Goal: Task Accomplishment & Management: Use online tool/utility

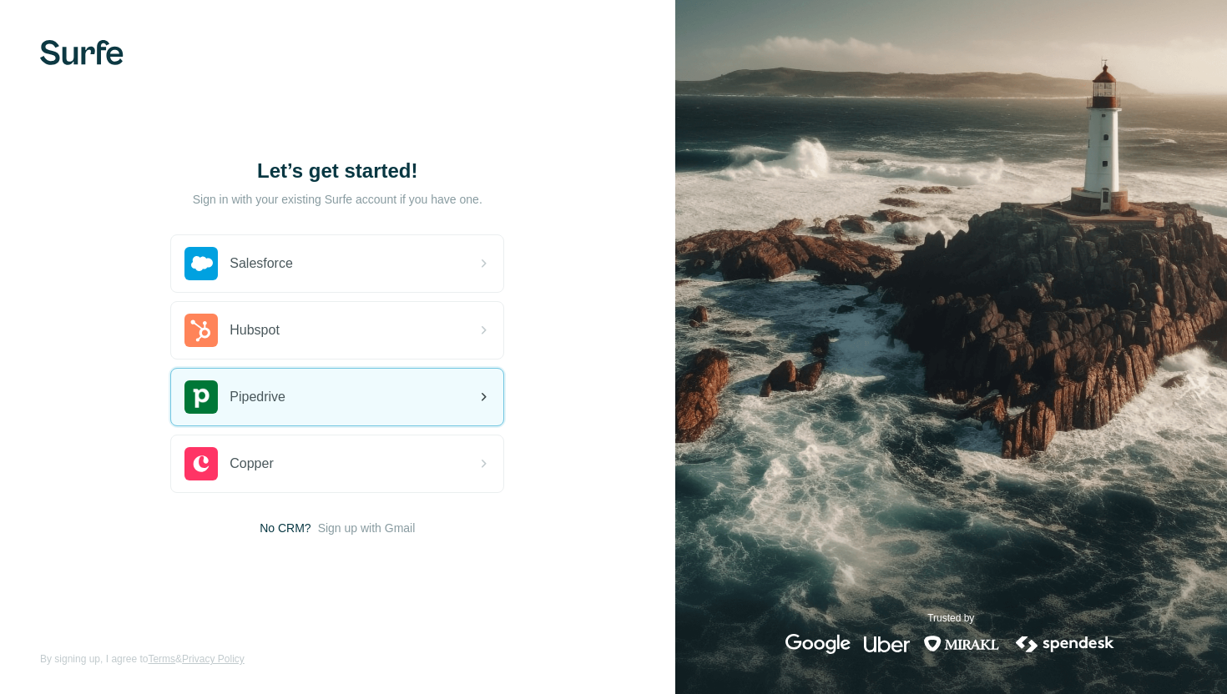
click at [296, 418] on div "Pipedrive" at bounding box center [337, 397] width 332 height 57
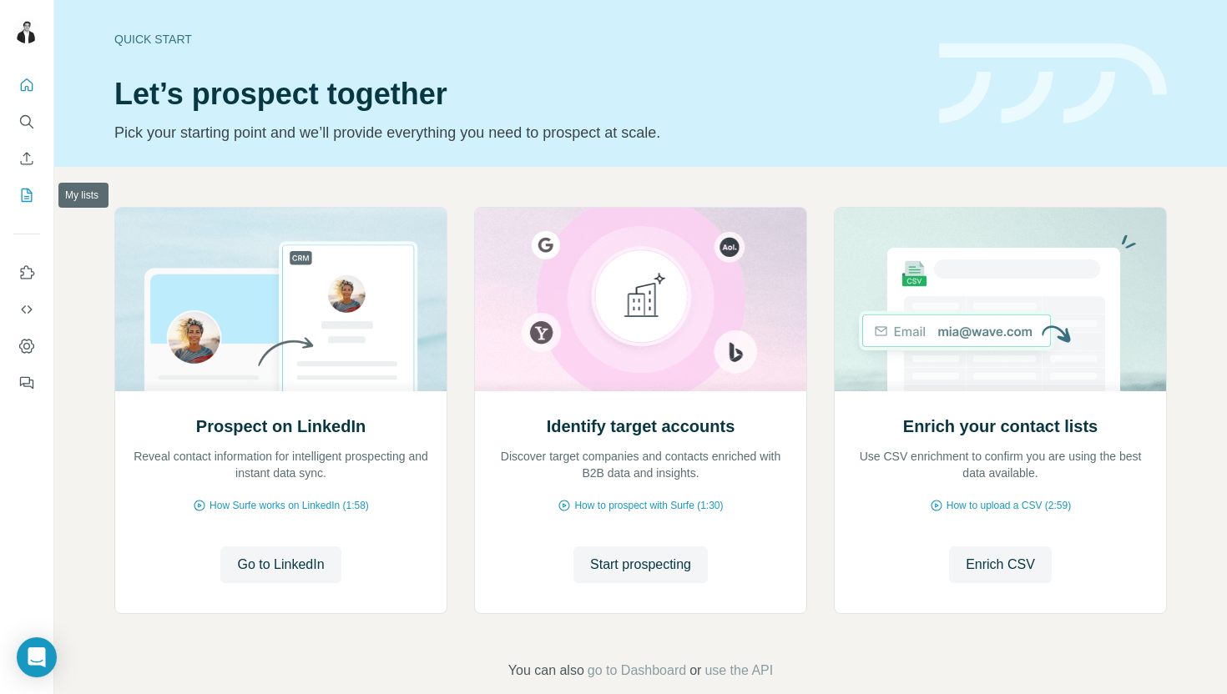
click at [27, 199] on icon "My lists" at bounding box center [28, 194] width 8 height 11
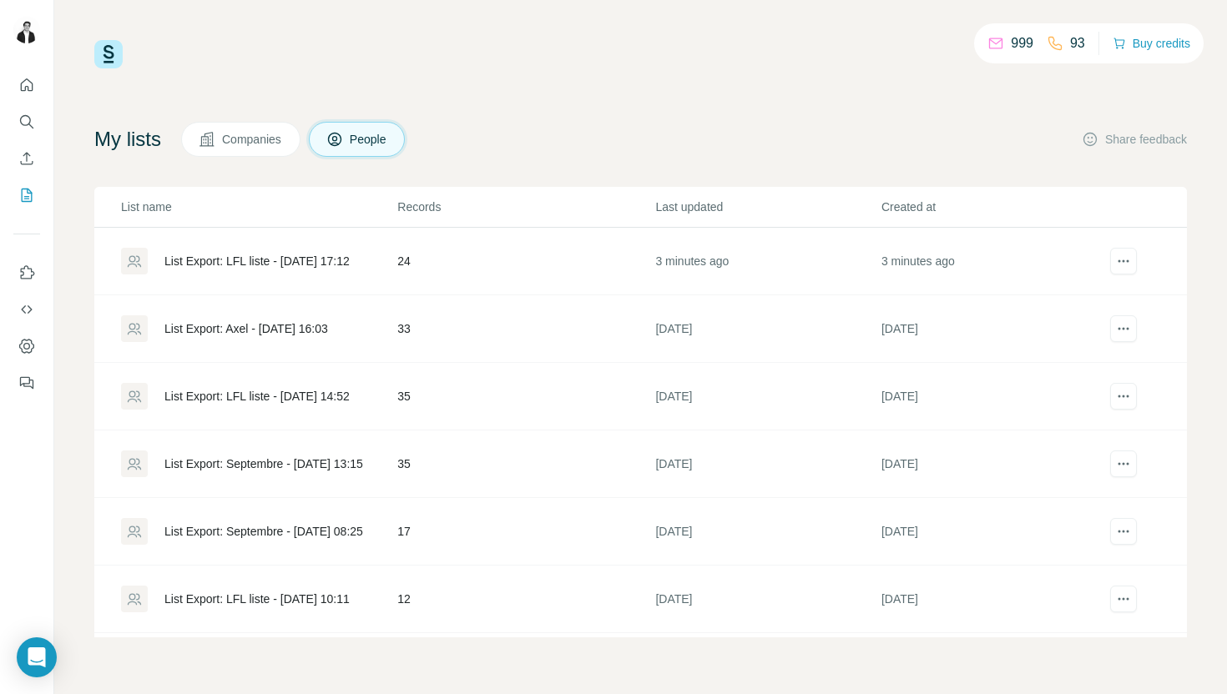
click at [289, 265] on div "List Export: LFL liste - [DATE] 17:12" at bounding box center [256, 261] width 185 height 17
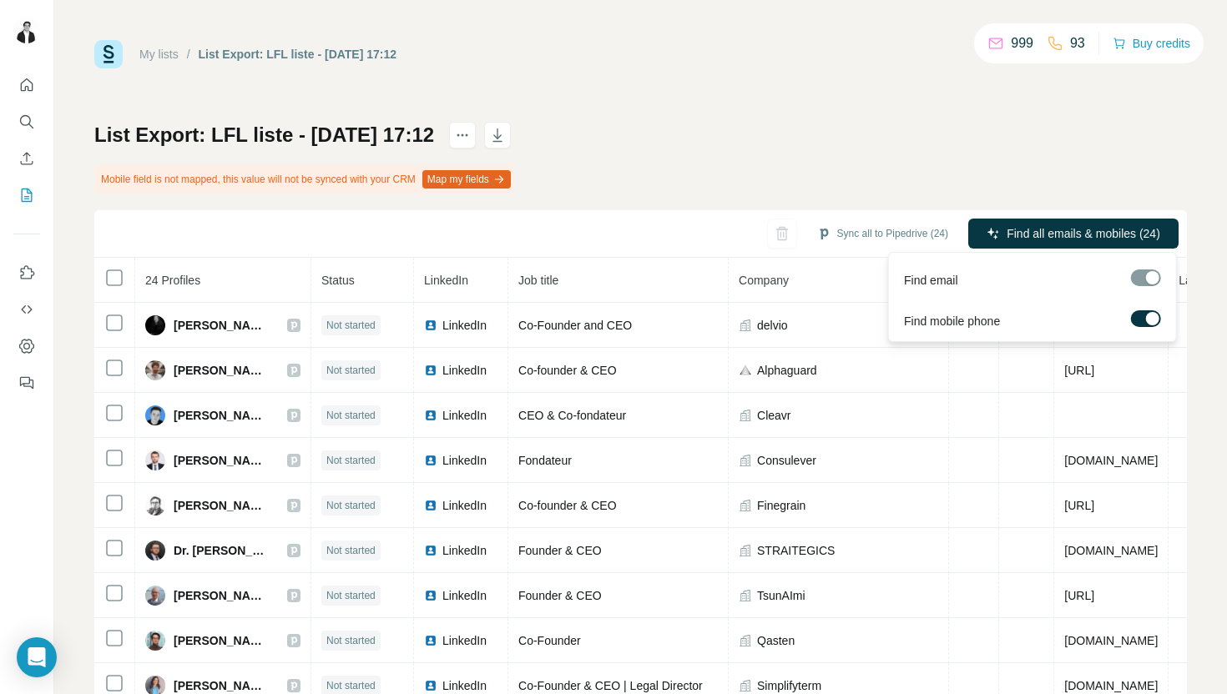
click at [1155, 277] on div at bounding box center [1146, 278] width 30 height 17
click at [1021, 231] on span "Find all emails & mobiles (24)" at bounding box center [1083, 233] width 154 height 17
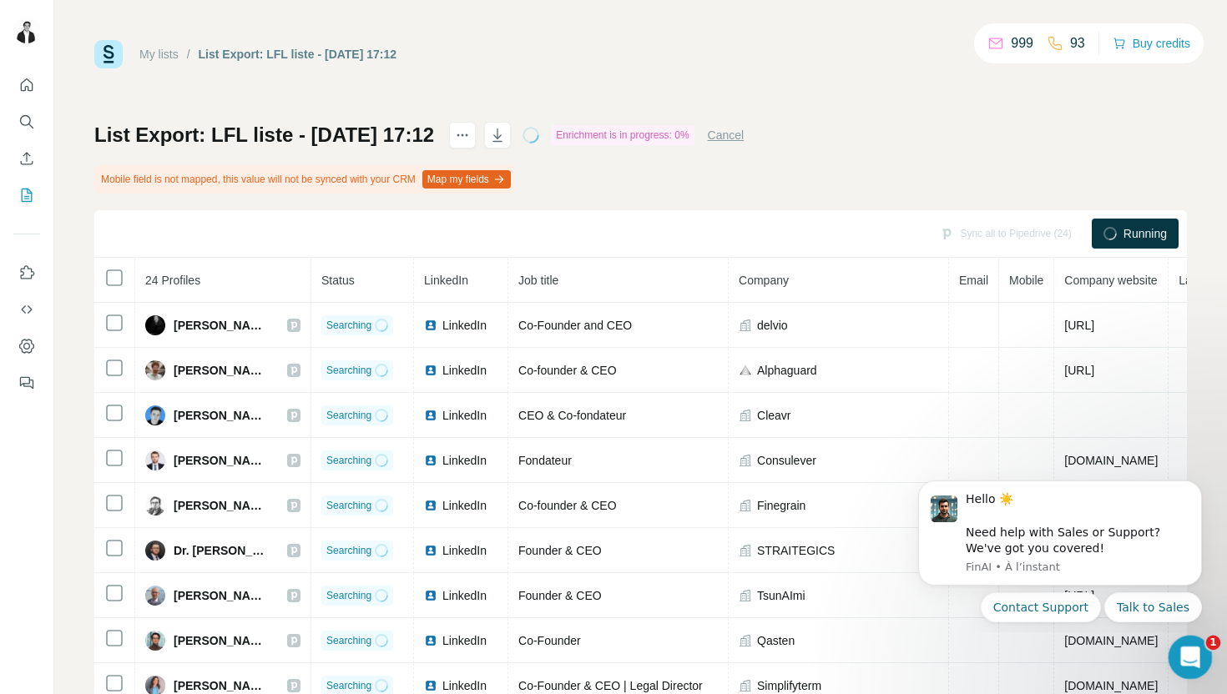
click at [1190, 668] on icon "Ouvrir le Messenger Intercom" at bounding box center [1188, 656] width 28 height 28
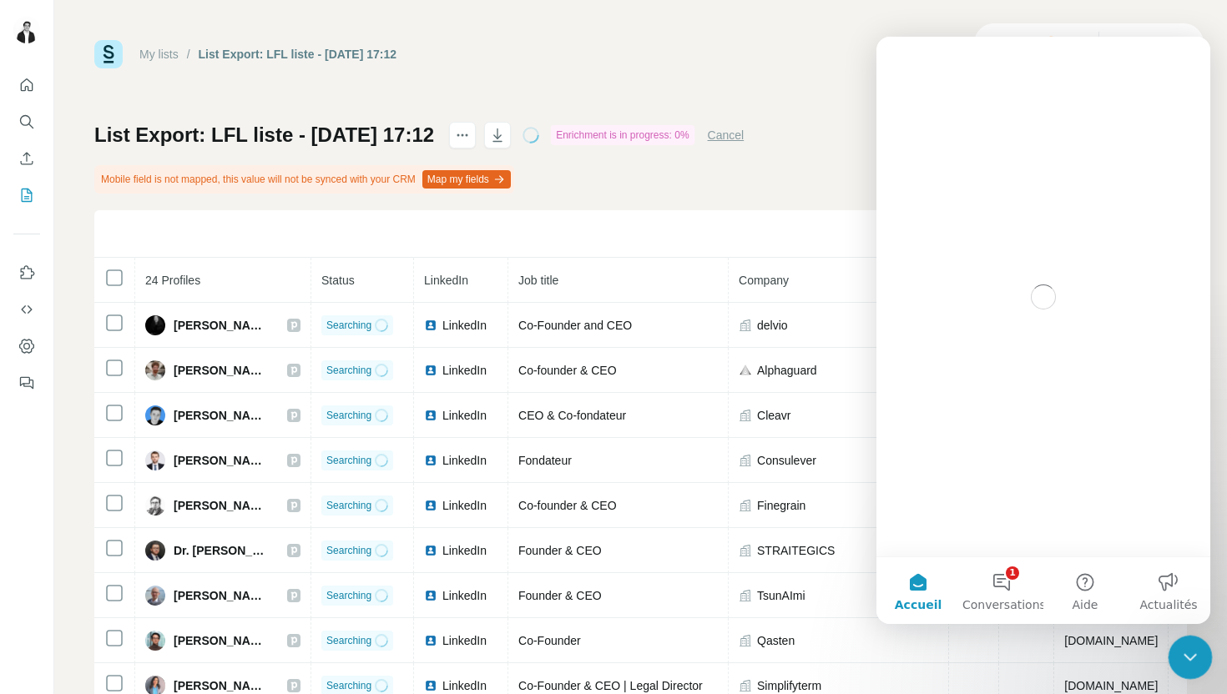
click at [1190, 668] on div "Fermer le Messenger Intercom" at bounding box center [1187, 655] width 40 height 40
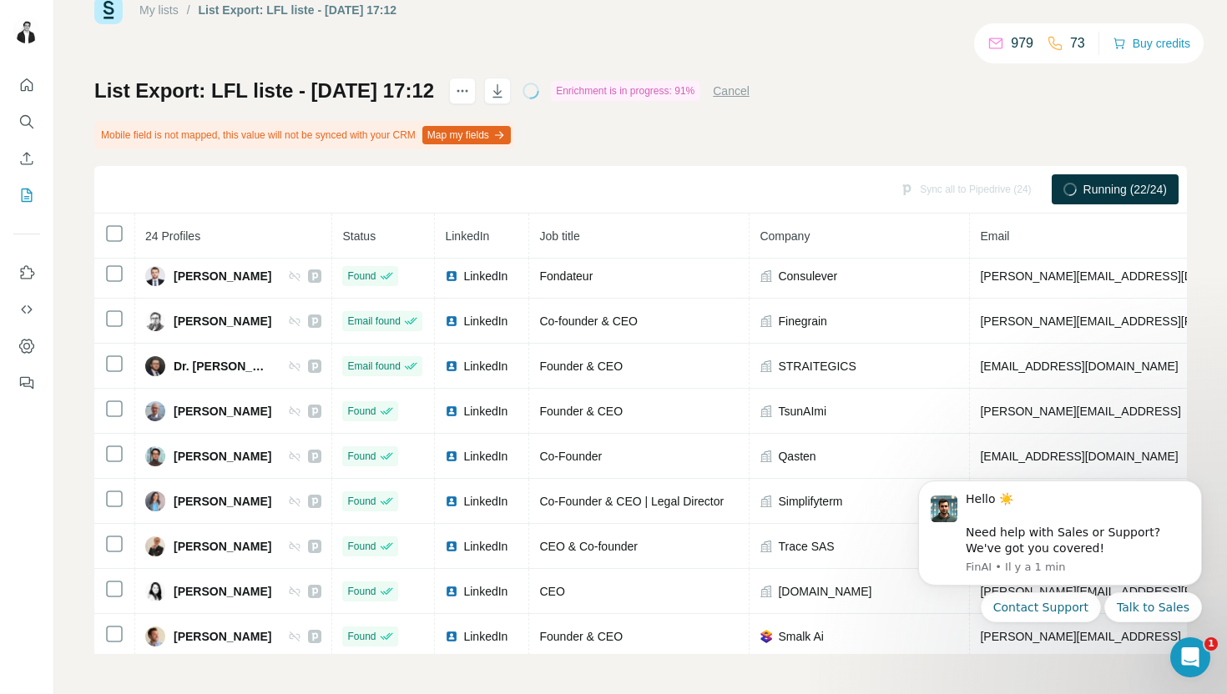
scroll to position [353, 0]
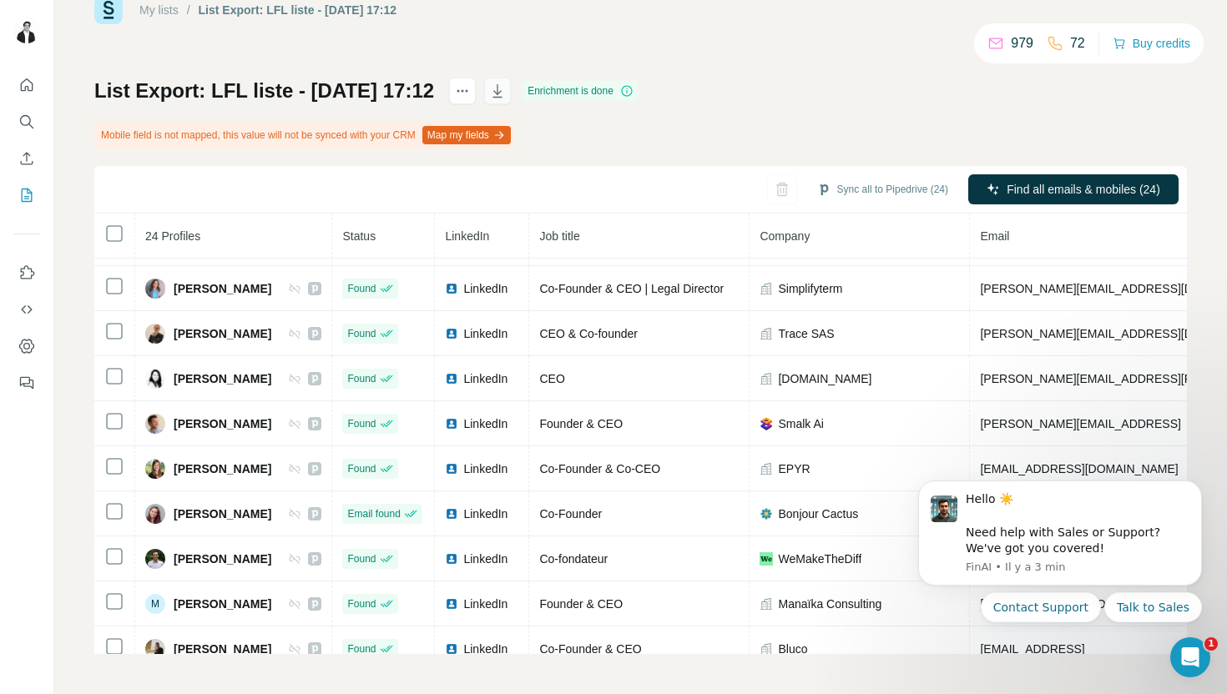
click at [506, 87] on icon "button" at bounding box center [497, 91] width 17 height 17
